Goal: Task Accomplishment & Management: Manage account settings

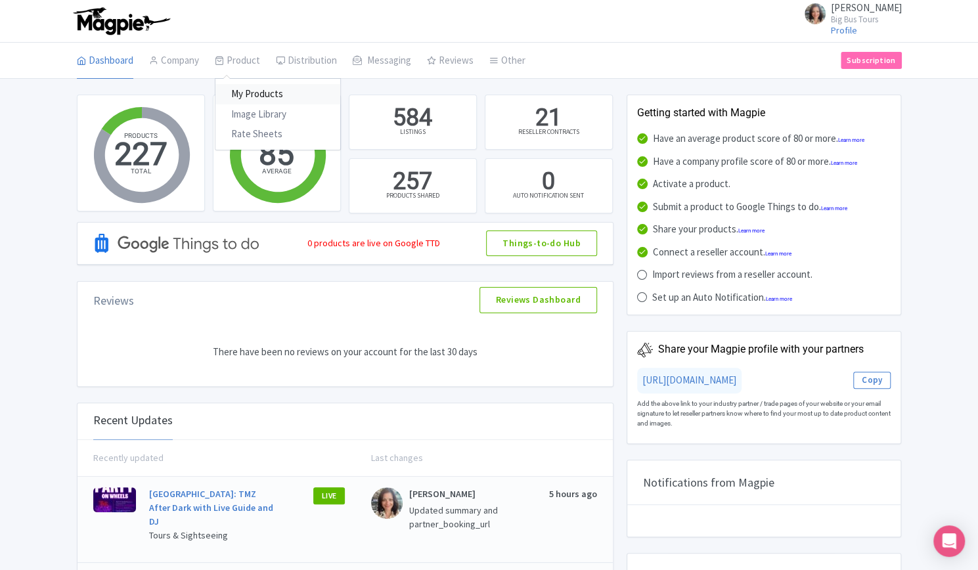
click at [244, 94] on link "My Products" at bounding box center [277, 94] width 125 height 20
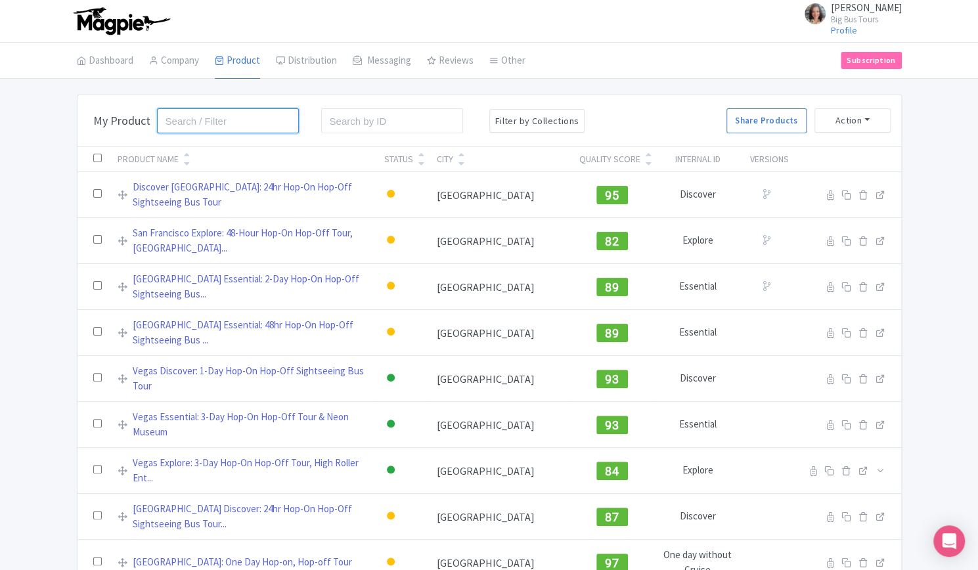
click at [217, 118] on input "search" at bounding box center [228, 120] width 143 height 25
type input "berlin"
click button "Search" at bounding box center [0, 0] width 0 height 0
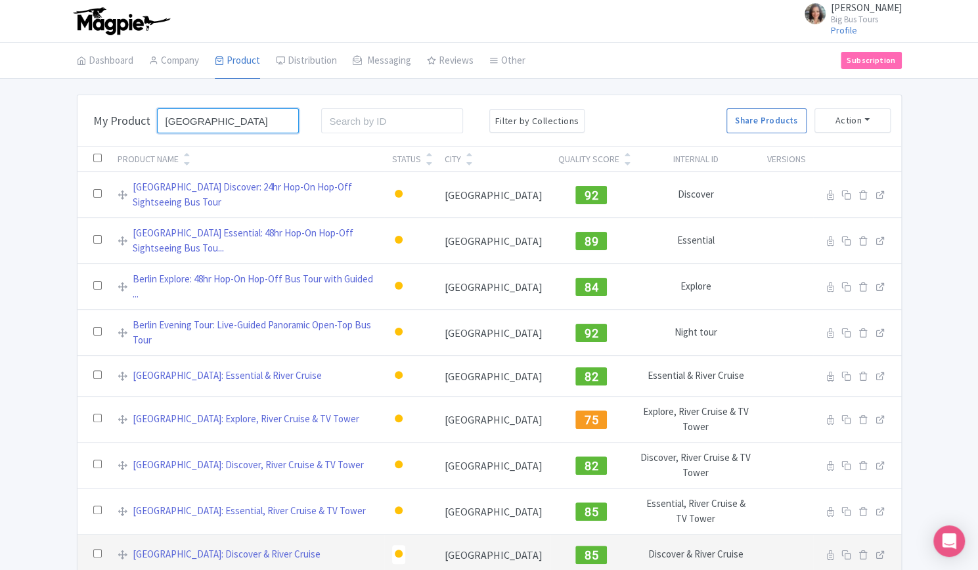
scroll to position [21, 0]
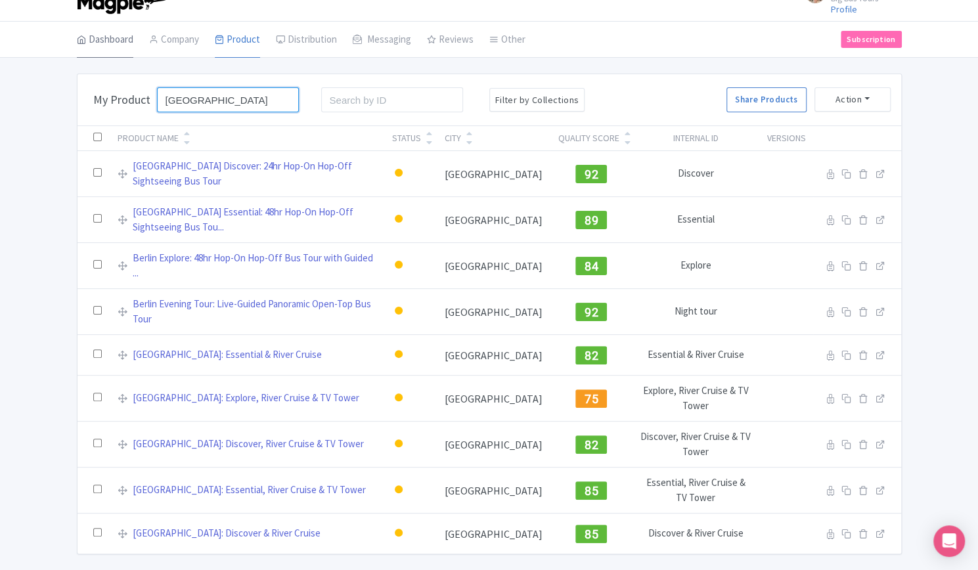
drag, startPoint x: 205, startPoint y: 97, endPoint x: 127, endPoint y: 20, distance: 109.2
click at [112, 83] on div "Bulk Actions Delete Add to Collection Share Products Add to Collection Collecti…" at bounding box center [490, 100] width 824 height 52
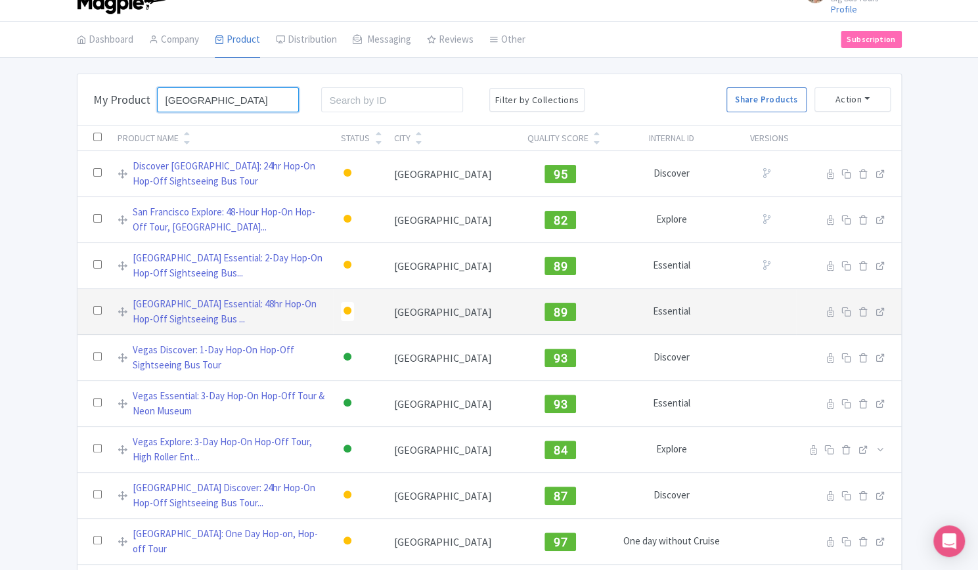
type input "[GEOGRAPHIC_DATA]"
click button "Search" at bounding box center [0, 0] width 0 height 0
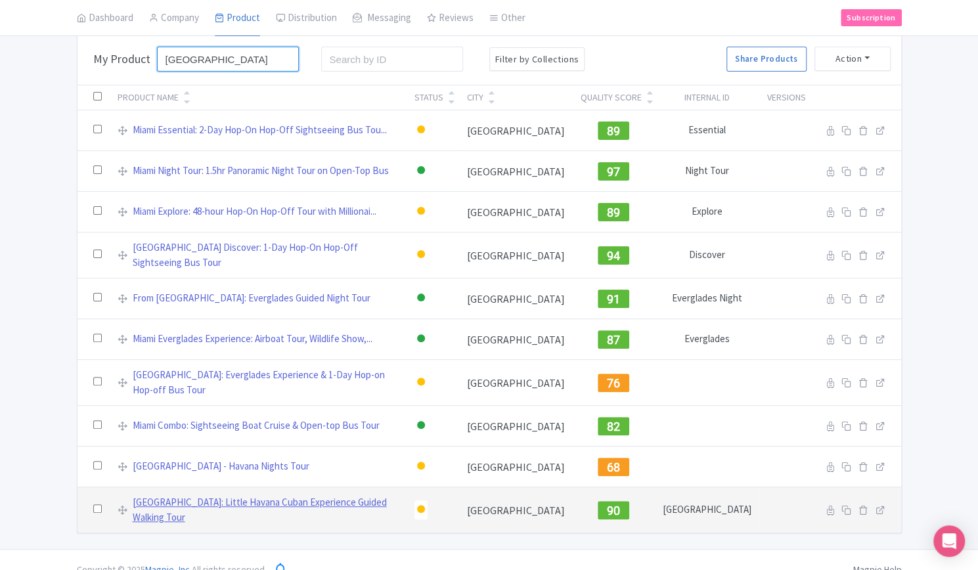
scroll to position [0, 0]
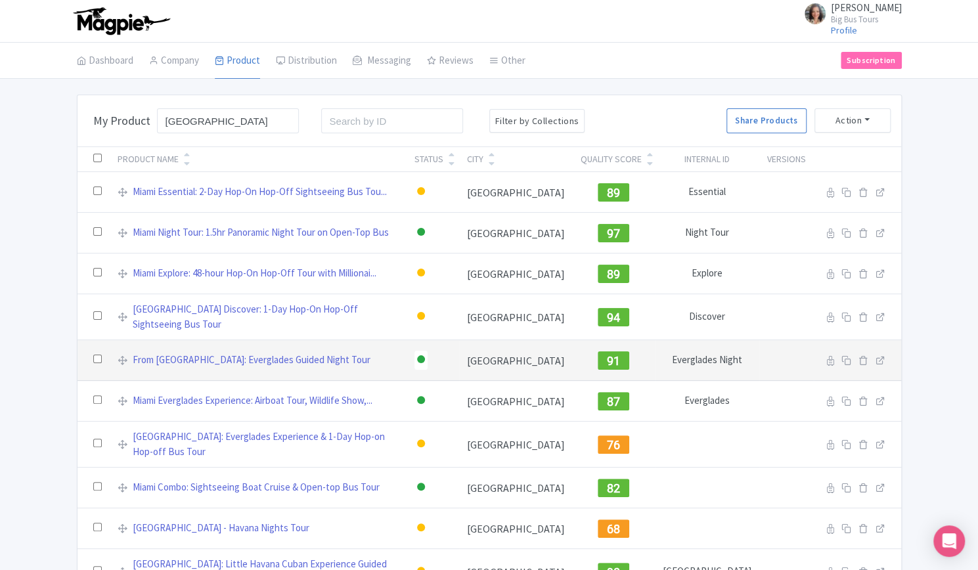
click at [281, 345] on td "From Miami: Everglades Guided Night Tour" at bounding box center [258, 360] width 297 height 41
click at [276, 354] on link "From Miami: Everglades Guided Night Tour" at bounding box center [252, 360] width 238 height 15
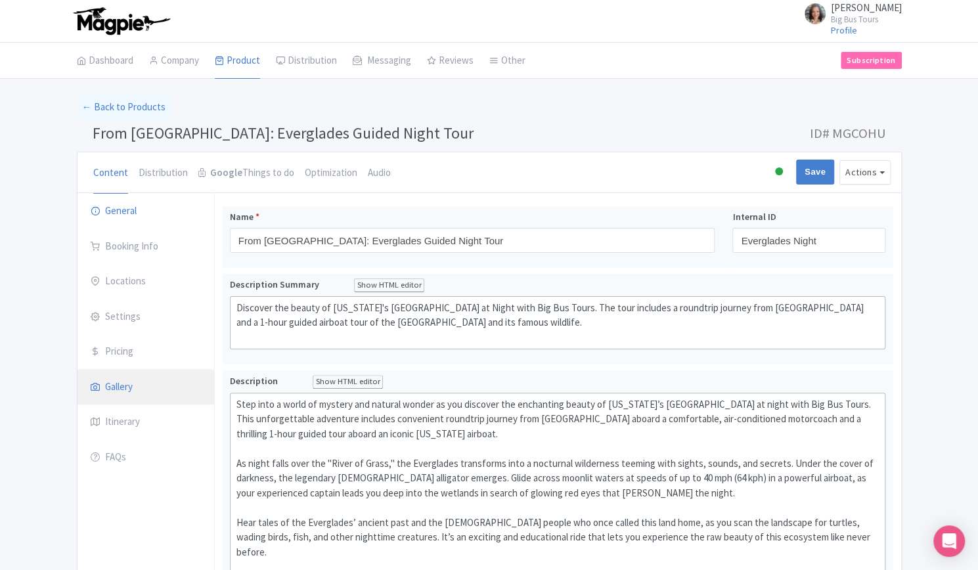
click at [123, 383] on link "Gallery" at bounding box center [146, 387] width 137 height 37
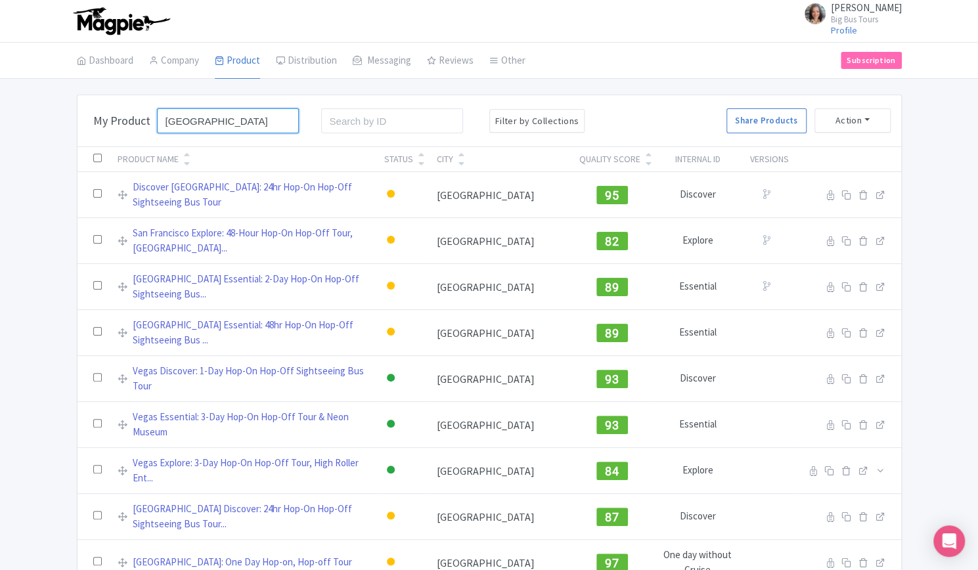
click at [208, 119] on input "[GEOGRAPHIC_DATA]" at bounding box center [228, 120] width 143 height 25
click button "Search" at bounding box center [0, 0] width 0 height 0
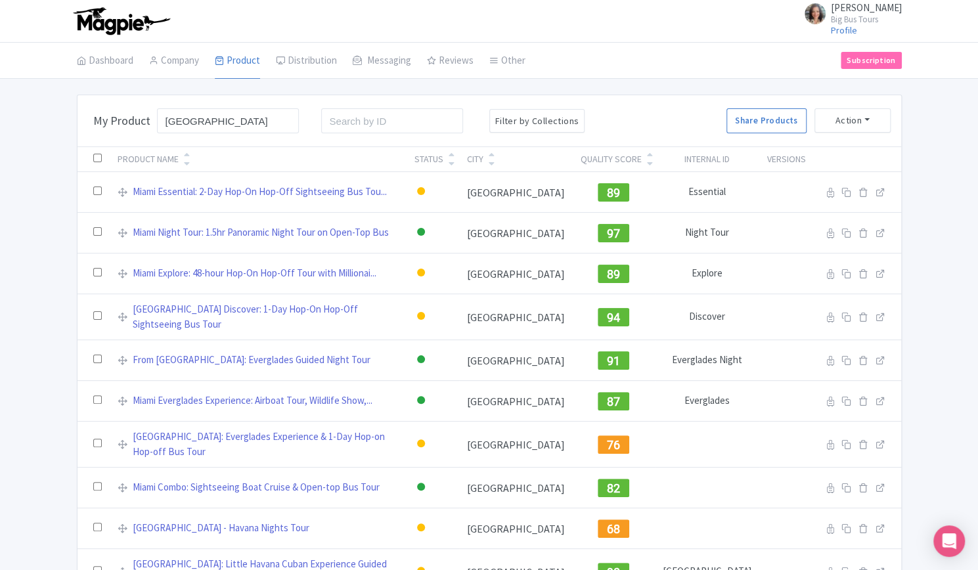
click at [663, 49] on ul "Dashboard Company Product My Products Image Library Rate Sheets Distribution Ma…" at bounding box center [489, 61] width 841 height 36
